Goal: Task Accomplishment & Management: Complete application form

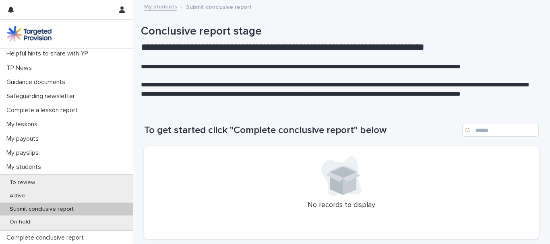
scroll to position [121, 0]
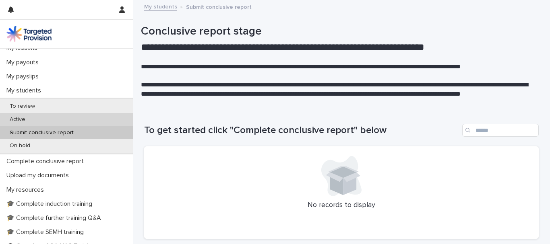
click at [27, 121] on p "Active" at bounding box center [17, 119] width 29 height 7
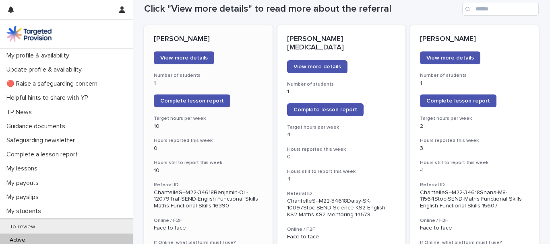
scroll to position [40, 0]
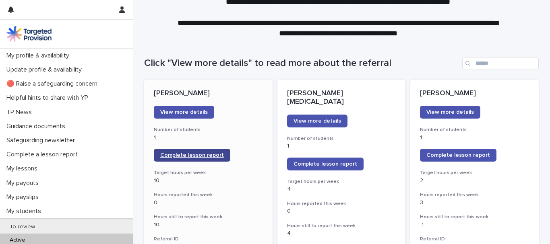
click at [178, 153] on span "Complete lesson report" at bounding box center [192, 155] width 64 height 6
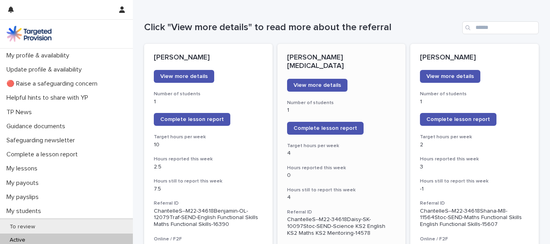
scroll to position [40, 0]
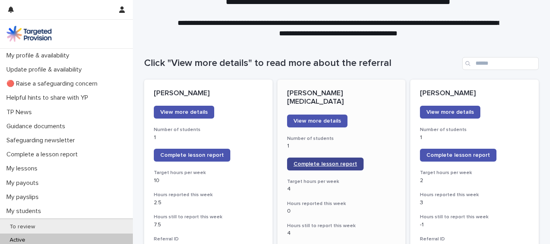
click at [319, 161] on span "Complete lesson report" at bounding box center [325, 164] width 64 height 6
